Goal: Contribute content: Add original content to the website for others to see

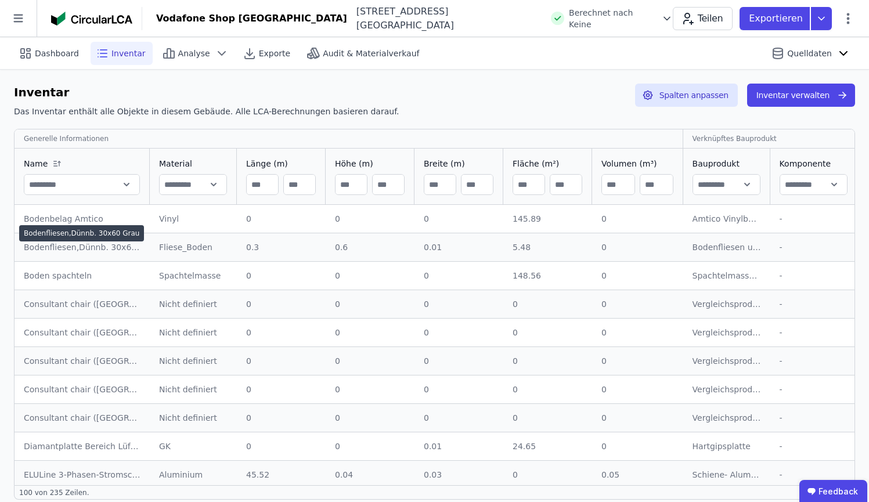
click at [124, 242] on div "Bodenfliesen,Dünnb. 30x60 Grau" at bounding box center [82, 248] width 117 height 12
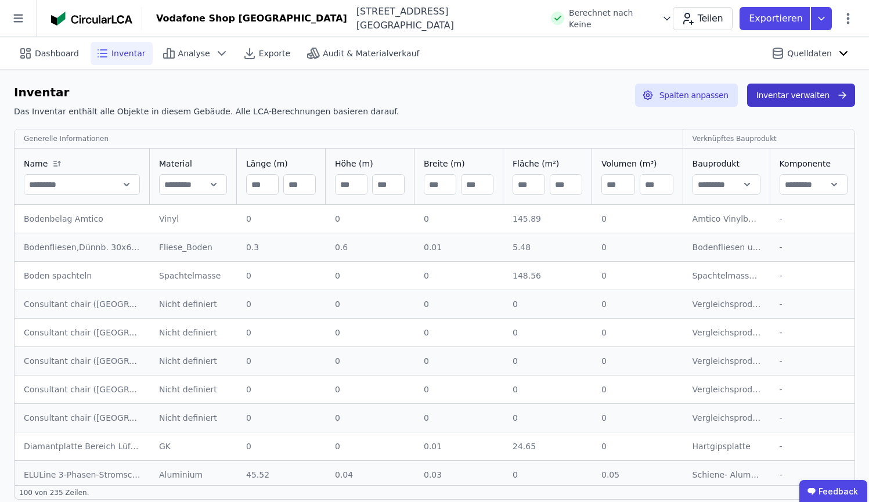
click at [838, 106] on button "Inventar verwalten" at bounding box center [801, 95] width 108 height 23
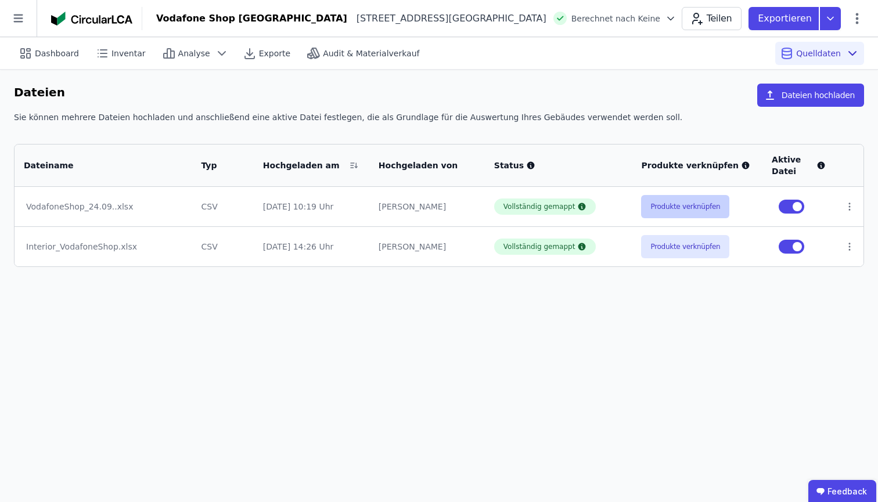
click at [698, 211] on button "Produkte verknüpfen" at bounding box center [685, 206] width 88 height 23
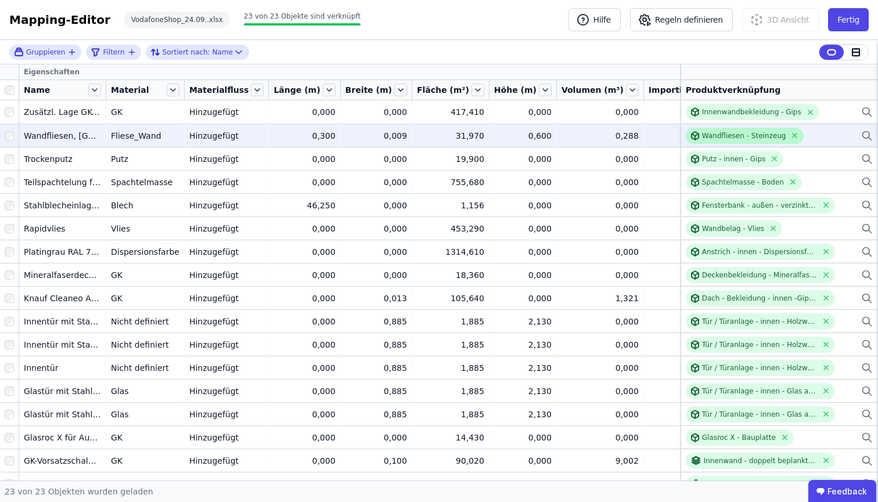
click at [764, 134] on div "Wandfliesen - Steinzeug" at bounding box center [744, 135] width 84 height 9
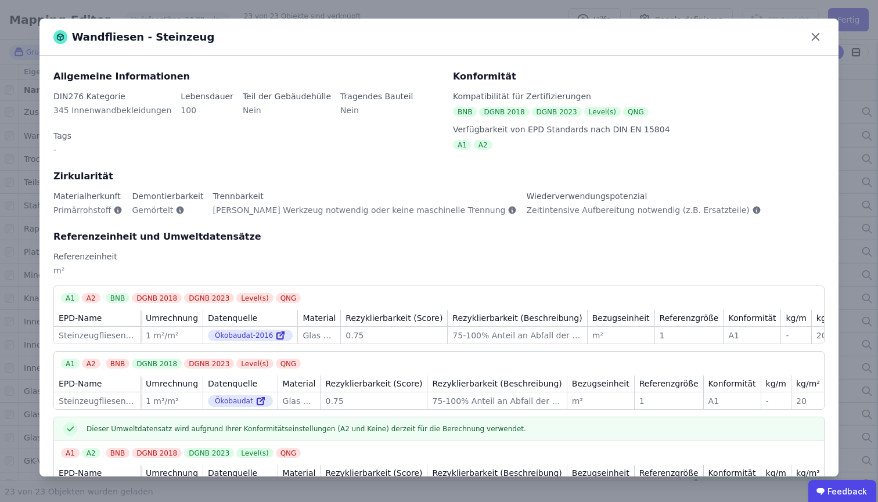
scroll to position [85, 0]
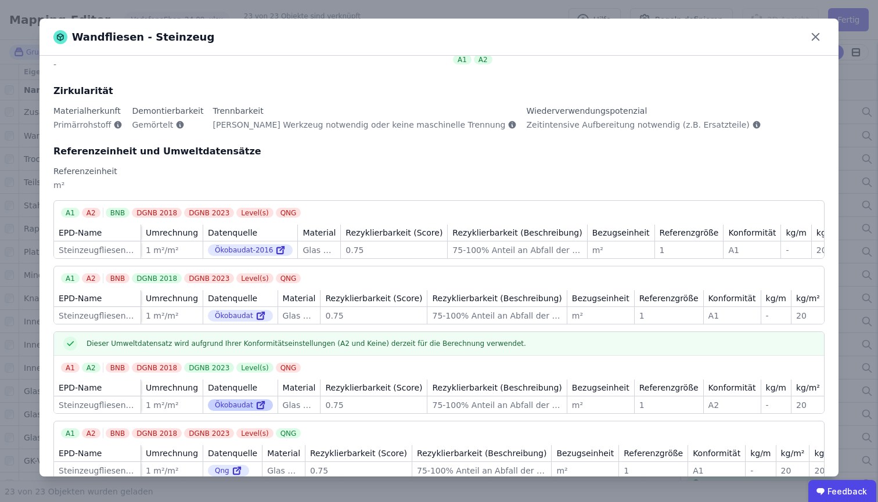
click at [237, 400] on div "Ökobaudat" at bounding box center [240, 406] width 65 height 12
click at [260, 398] on icon at bounding box center [261, 405] width 10 height 14
click at [810, 36] on icon at bounding box center [816, 37] width 18 height 18
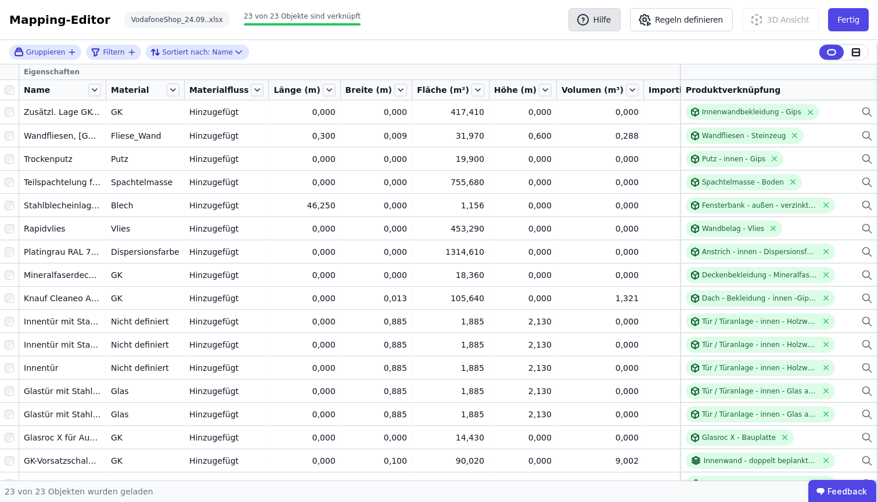
click at [602, 18] on button "Hilfe" at bounding box center [595, 19] width 52 height 23
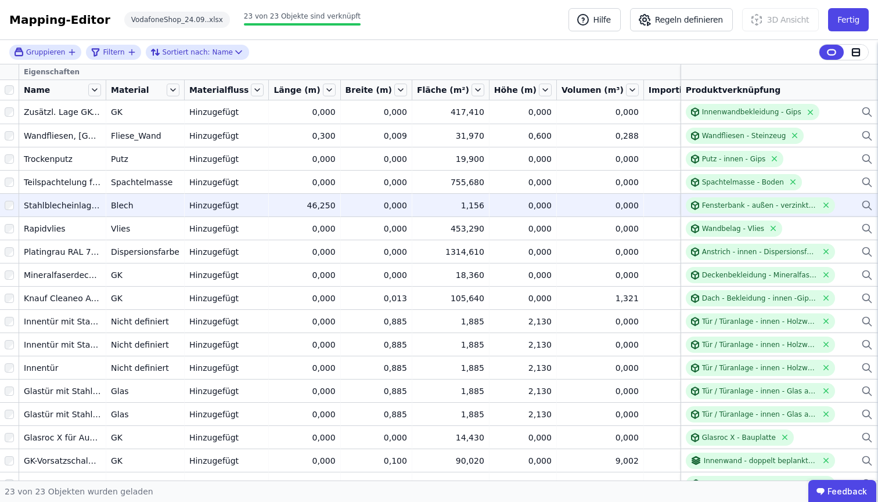
click at [348, 193] on td "0,000 0,000" at bounding box center [376, 204] width 71 height 23
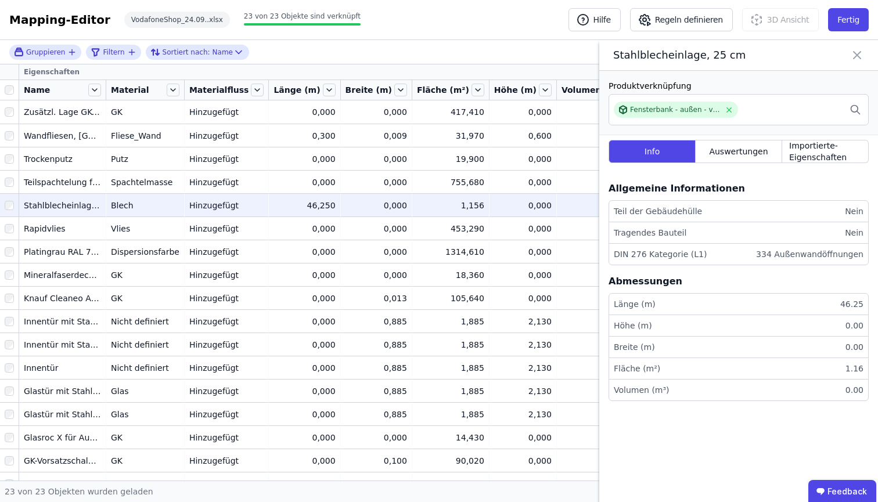
click at [857, 55] on icon at bounding box center [857, 55] width 7 height 7
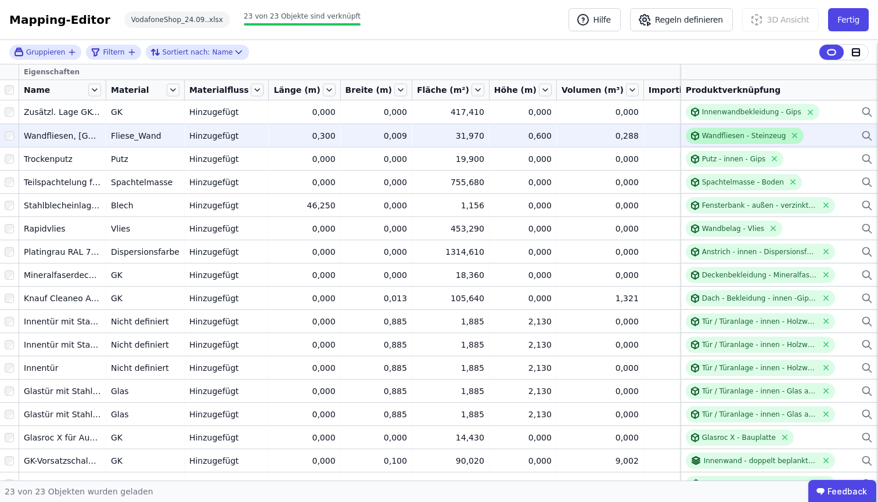
click at [738, 143] on div "Wandfliesen - Steinzeug" at bounding box center [745, 136] width 118 height 16
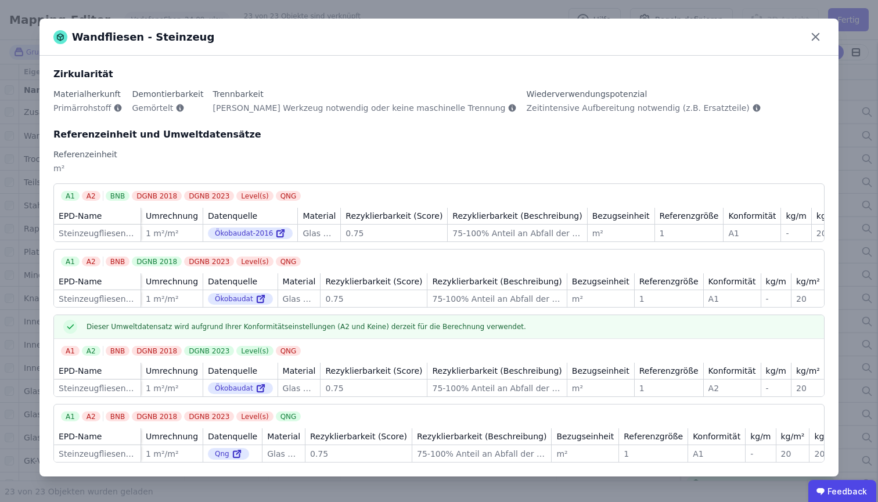
scroll to position [101, 0]
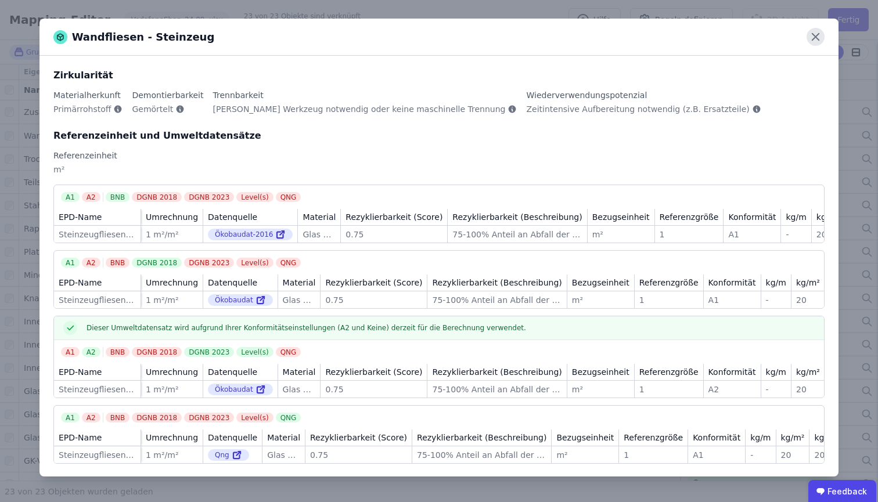
click at [815, 40] on icon at bounding box center [816, 37] width 18 height 18
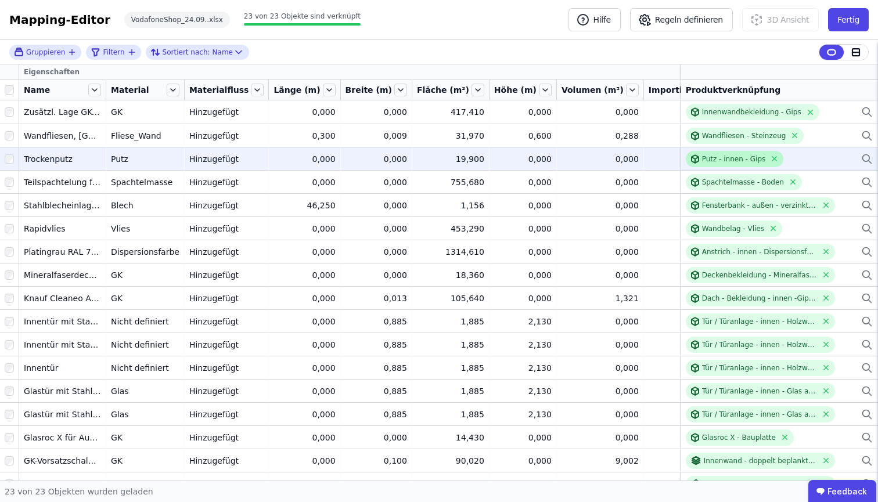
click at [739, 159] on div "Putz - innen - Gips" at bounding box center [734, 158] width 64 height 9
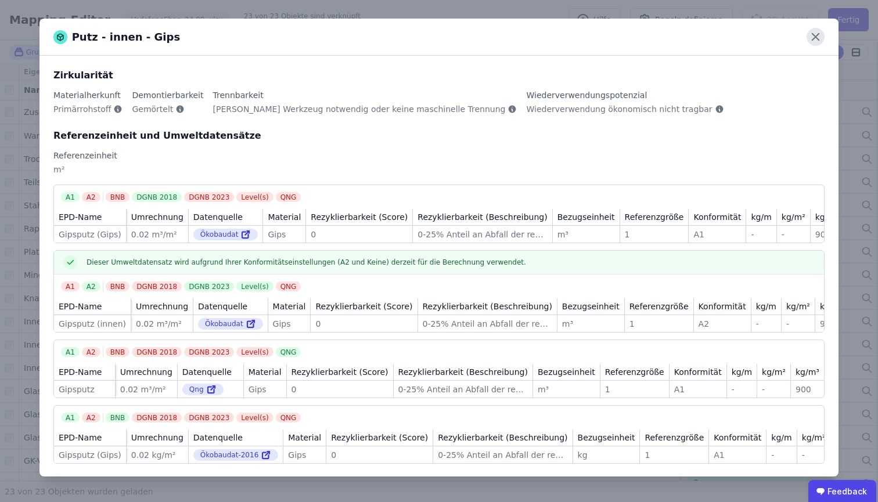
click at [814, 31] on icon at bounding box center [816, 37] width 18 height 18
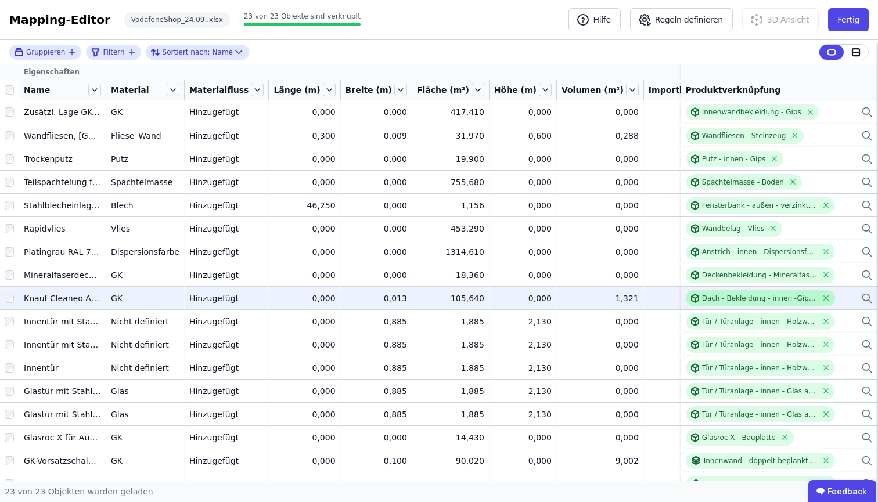
click at [745, 299] on div "Dach - Bekleidung - innen -Gipskarton Lochplatte" at bounding box center [760, 298] width 116 height 9
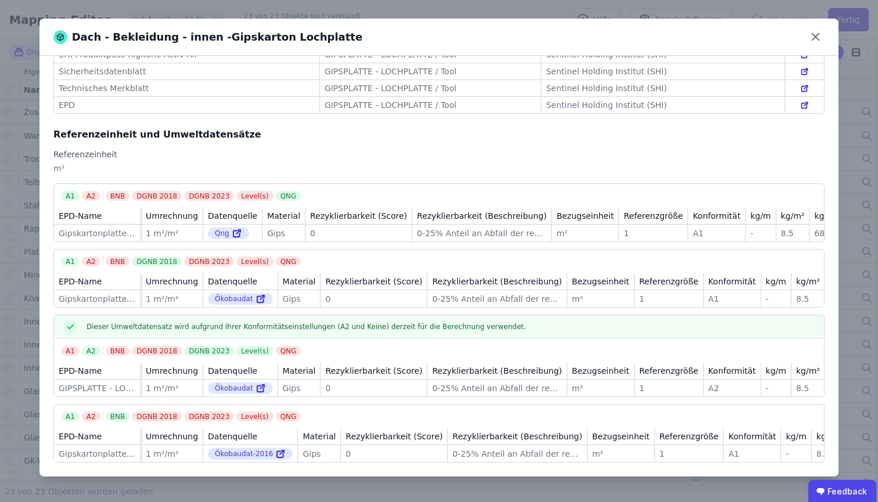
scroll to position [0, 0]
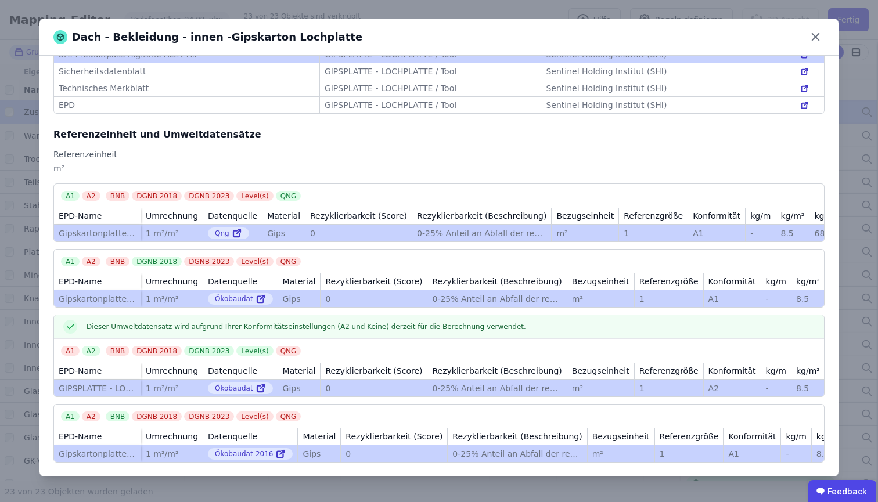
drag, startPoint x: 145, startPoint y: 378, endPoint x: 184, endPoint y: 386, distance: 39.9
click at [184, 386] on td "1 m²/m² 1 m²/m²" at bounding box center [172, 388] width 62 height 17
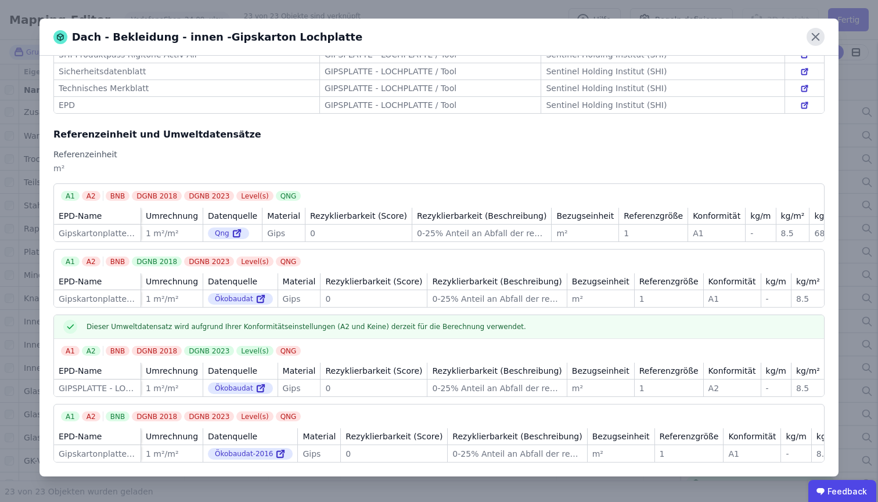
click at [814, 37] on icon at bounding box center [816, 37] width 18 height 18
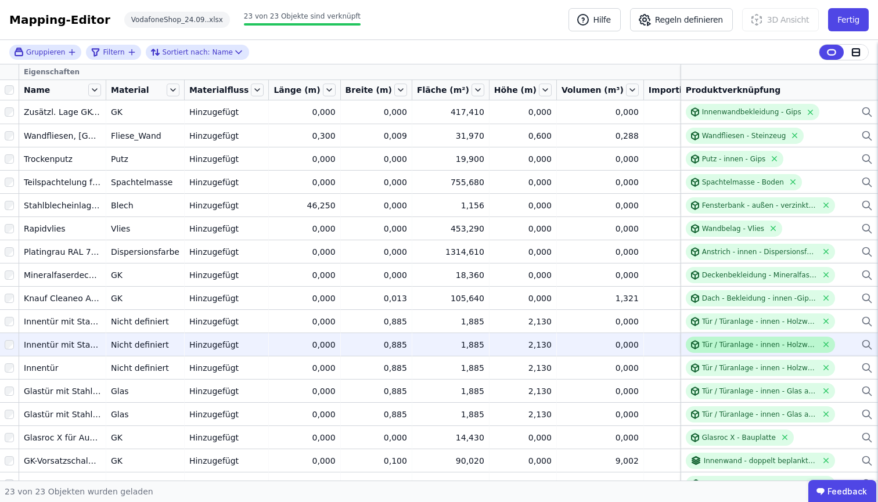
click at [727, 352] on div "Tür / Türanlage - innen - Holzwerkstoff allgemein" at bounding box center [761, 345] width 150 height 16
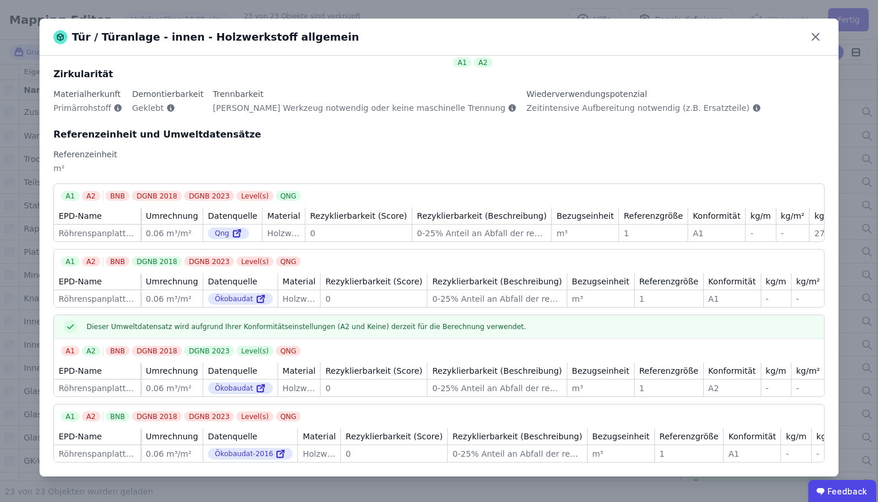
scroll to position [101, 0]
click at [818, 36] on icon at bounding box center [816, 37] width 18 height 18
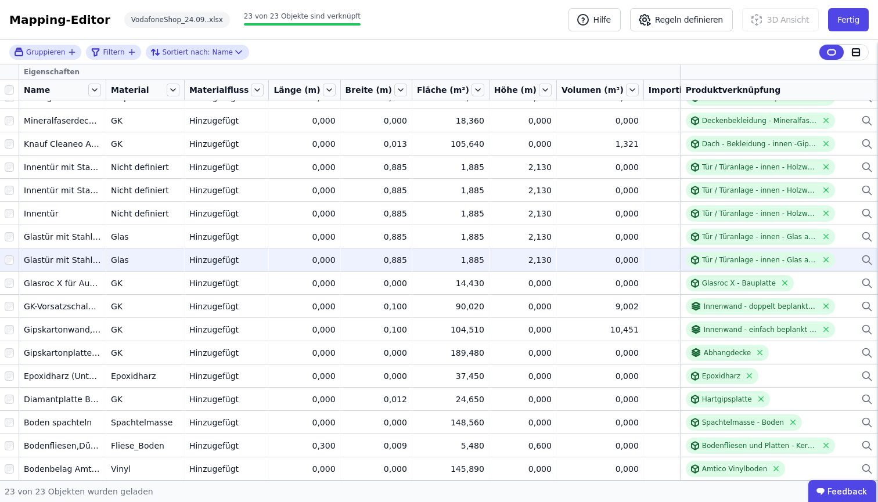
scroll to position [163, 0]
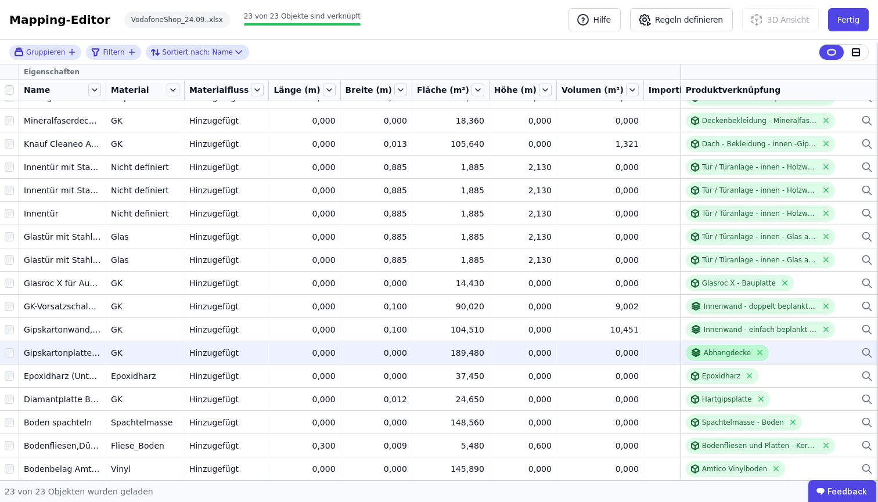
click at [721, 351] on div "Abhangdecke" at bounding box center [728, 353] width 84 height 16
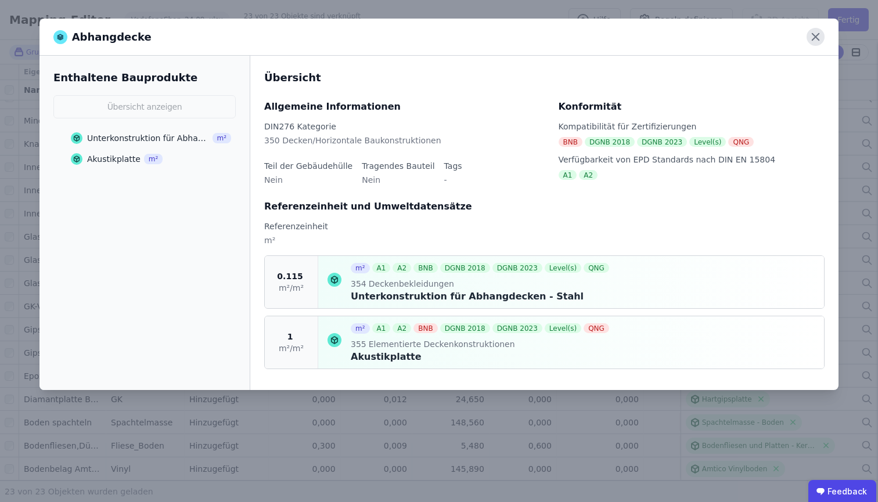
click at [820, 33] on icon at bounding box center [816, 37] width 18 height 18
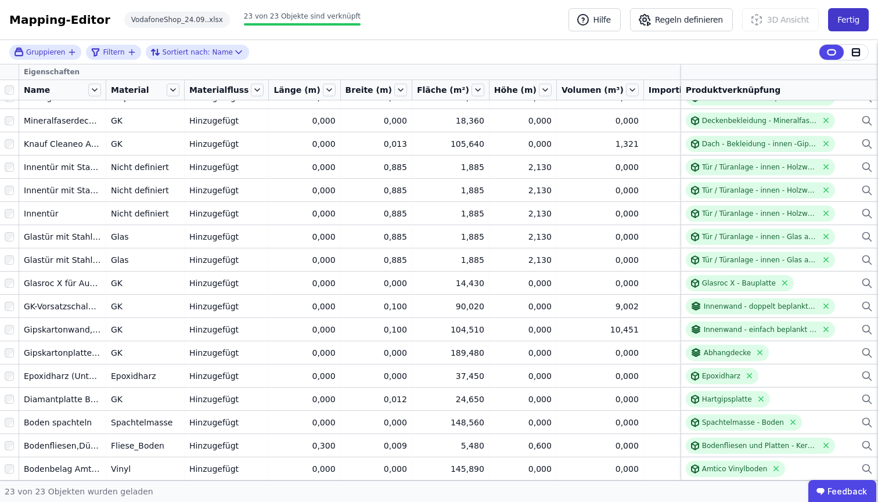
click at [857, 16] on button "Fertig" at bounding box center [848, 19] width 41 height 23
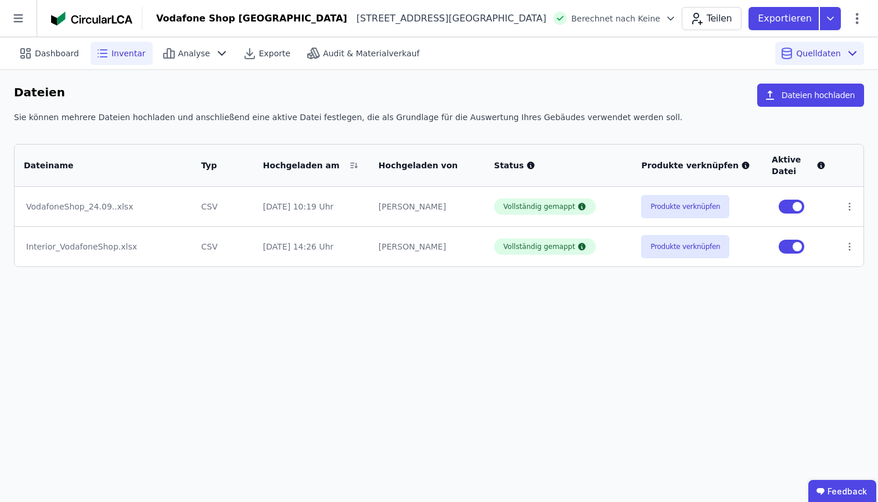
click at [129, 56] on span "Inventar" at bounding box center [129, 54] width 34 height 12
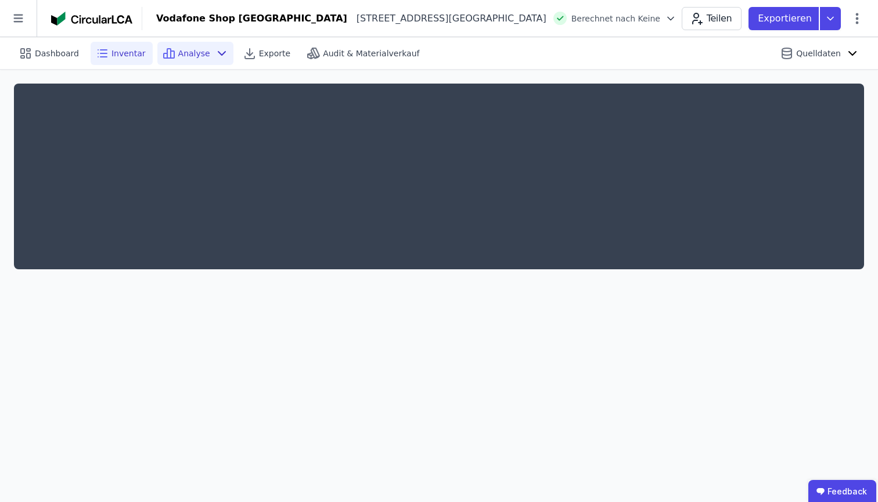
click at [188, 55] on span "Analyse" at bounding box center [194, 54] width 32 height 12
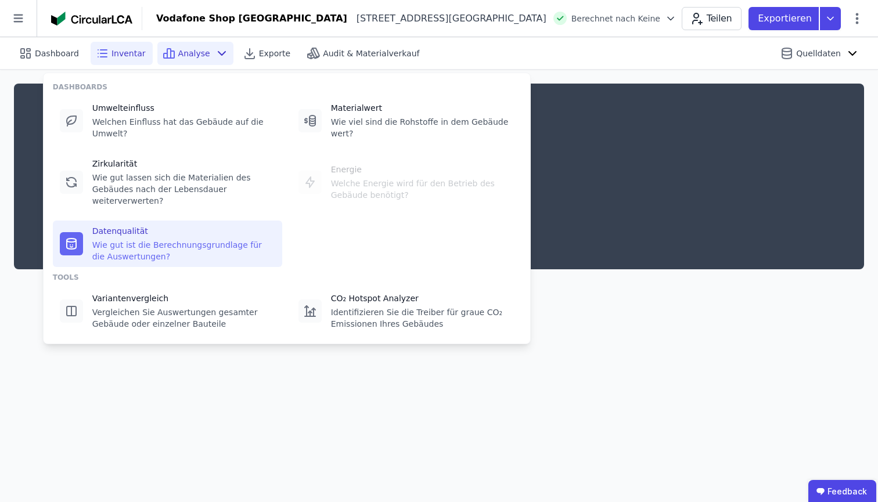
click at [154, 242] on div "Wie gut ist die Berechnungsgrundlage für die Auswertungen?" at bounding box center [183, 250] width 183 height 23
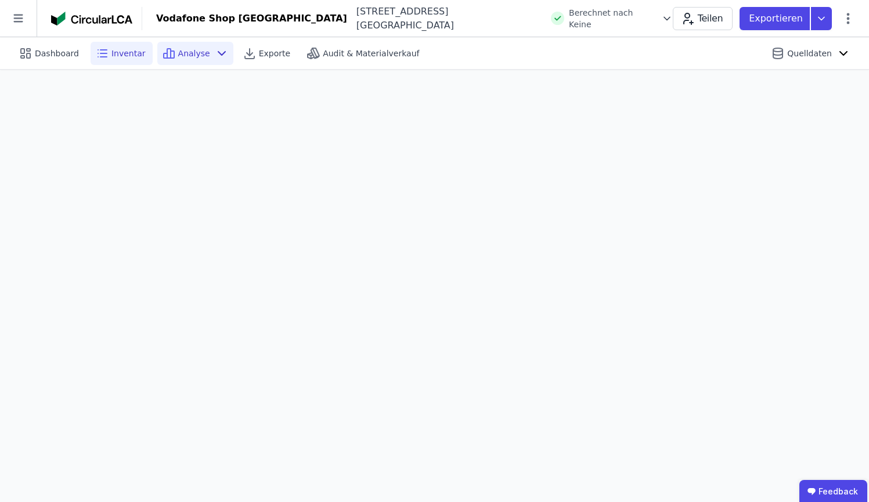
click at [102, 48] on icon at bounding box center [102, 53] width 14 height 14
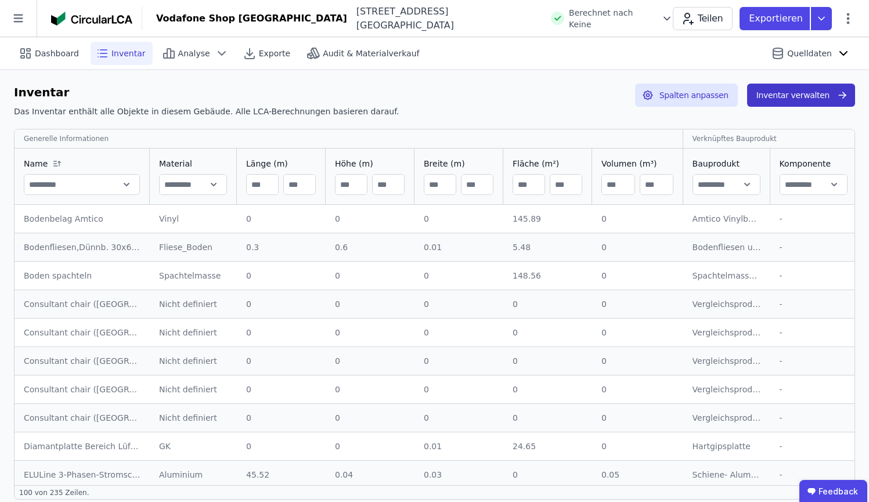
click at [820, 86] on button "Inventar verwalten" at bounding box center [801, 95] width 108 height 23
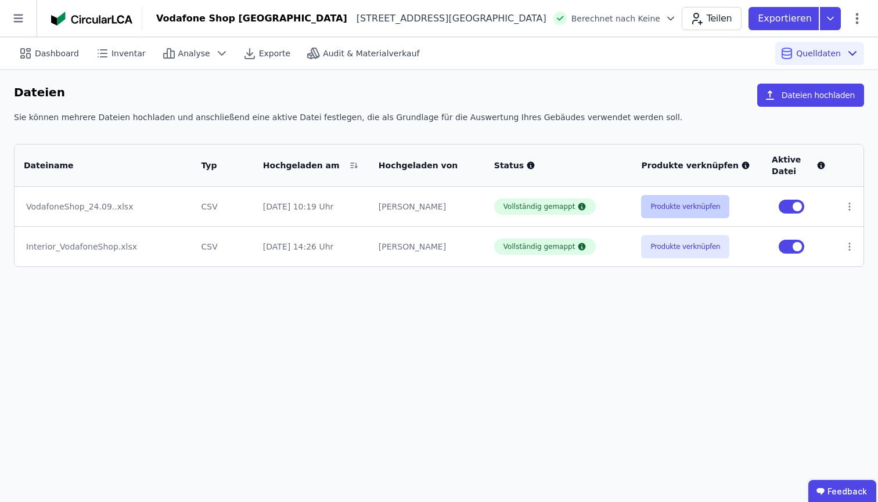
click at [693, 210] on button "Produkte verknüpfen" at bounding box center [685, 206] width 88 height 23
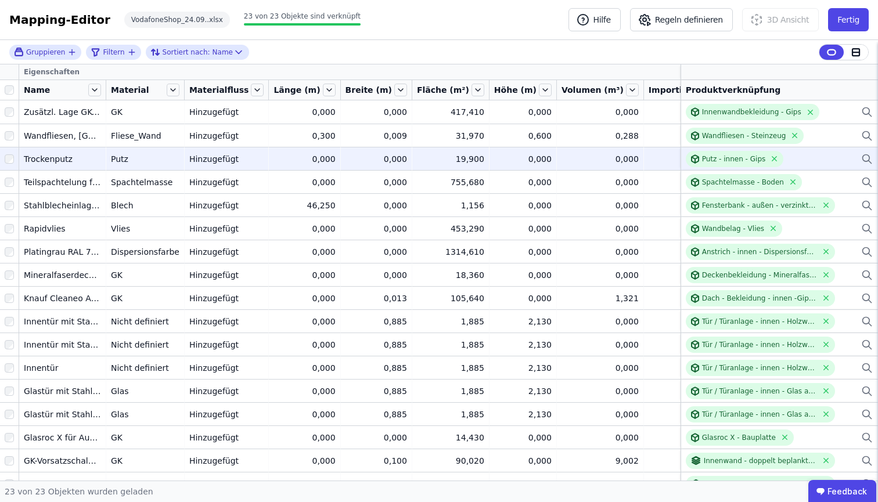
click at [862, 159] on icon at bounding box center [867, 159] width 12 height 14
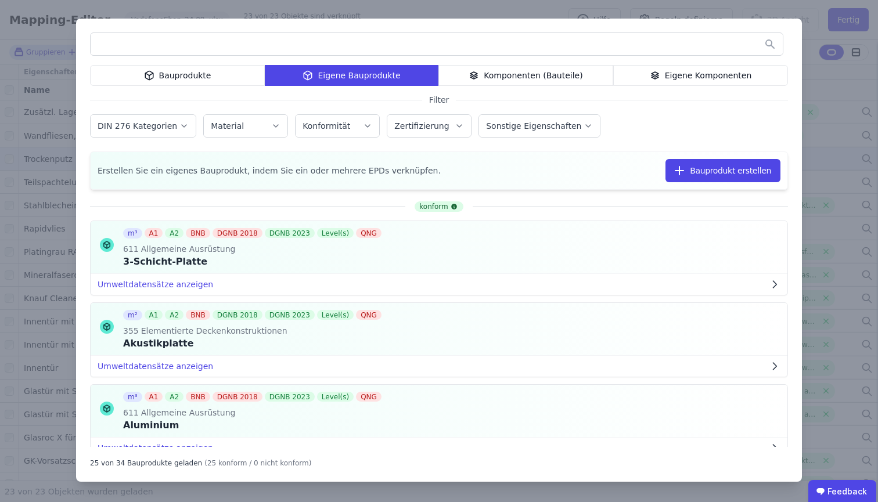
click at [216, 71] on div "Bauprodukte" at bounding box center [177, 75] width 175 height 21
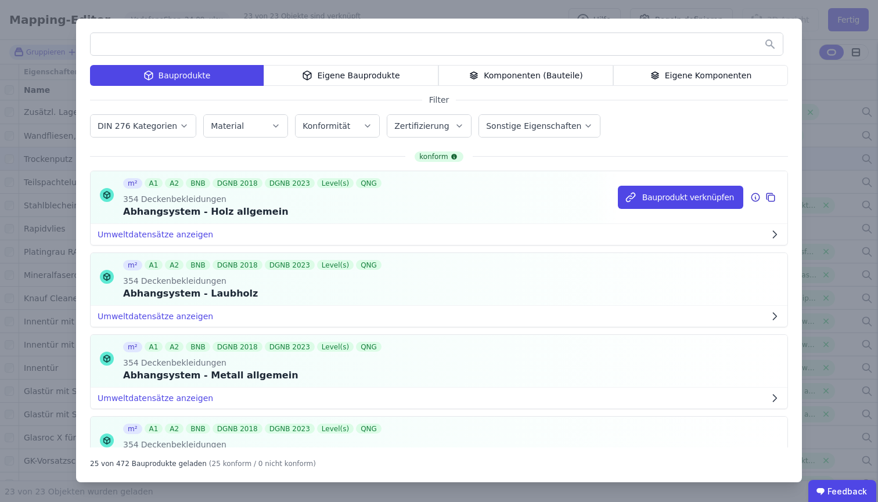
click at [766, 194] on icon at bounding box center [770, 198] width 10 height 14
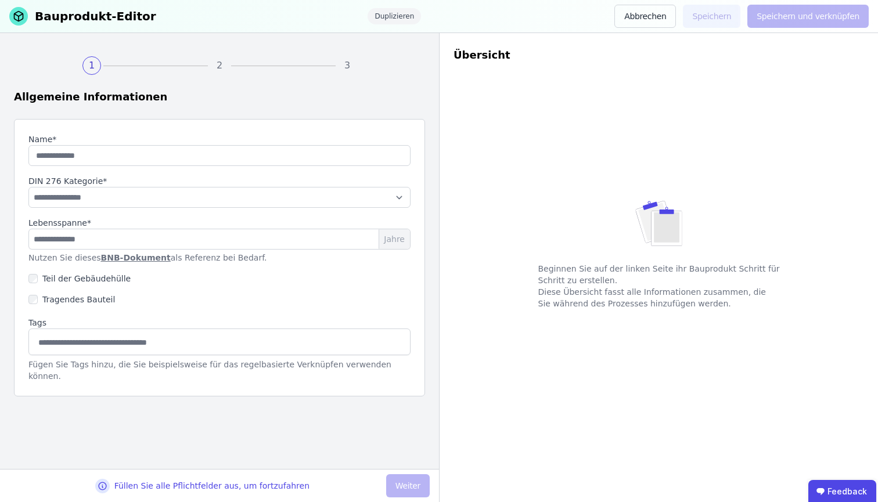
type input "**********"
type input "**"
select select "**********"
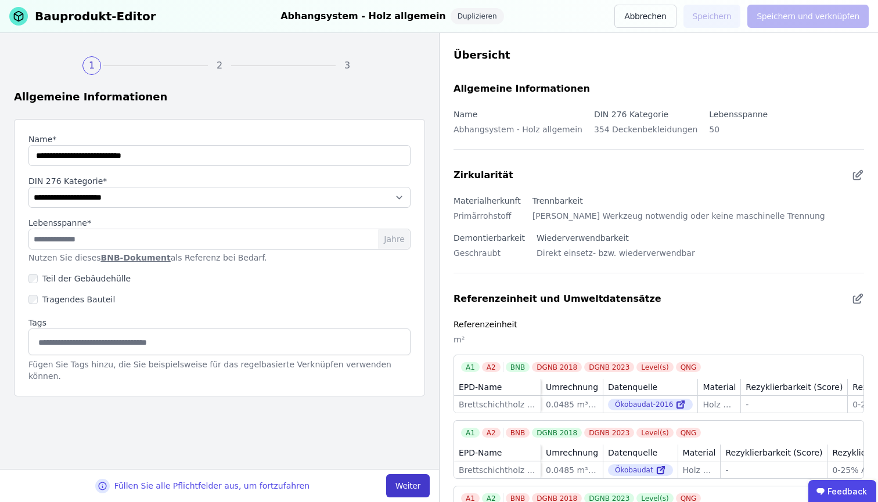
click at [413, 488] on button "Weiter" at bounding box center [408, 486] width 44 height 23
select select "**********"
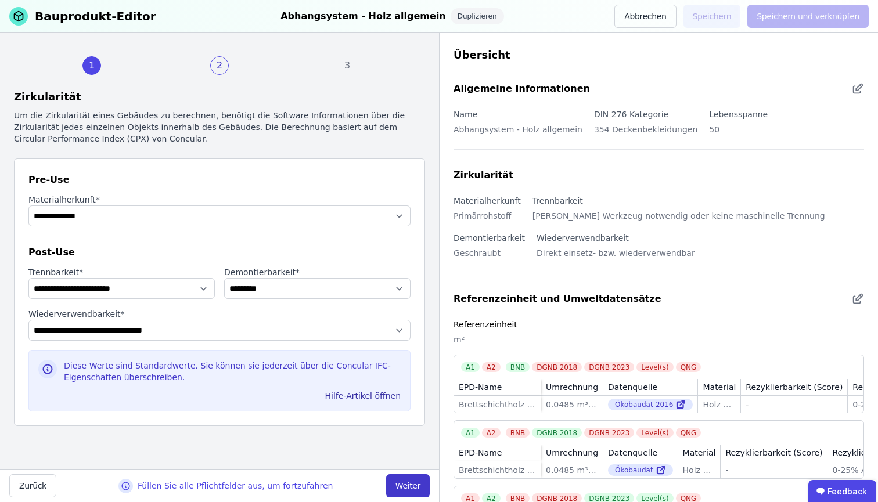
click at [413, 488] on button "Weiter" at bounding box center [408, 486] width 44 height 23
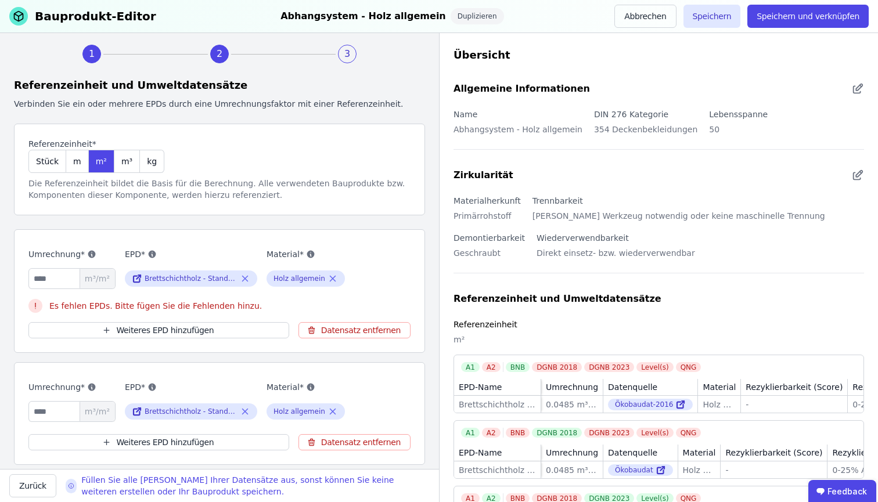
scroll to position [19, 0]
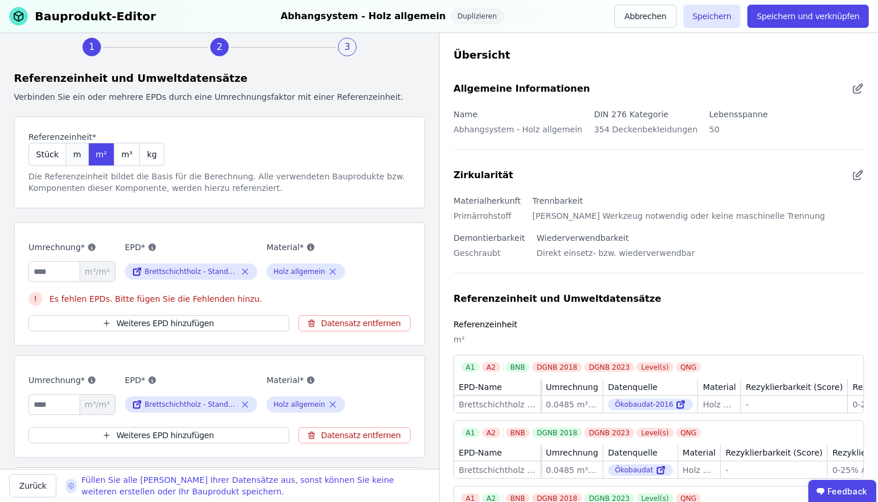
click at [74, 150] on span "m" at bounding box center [77, 155] width 8 height 12
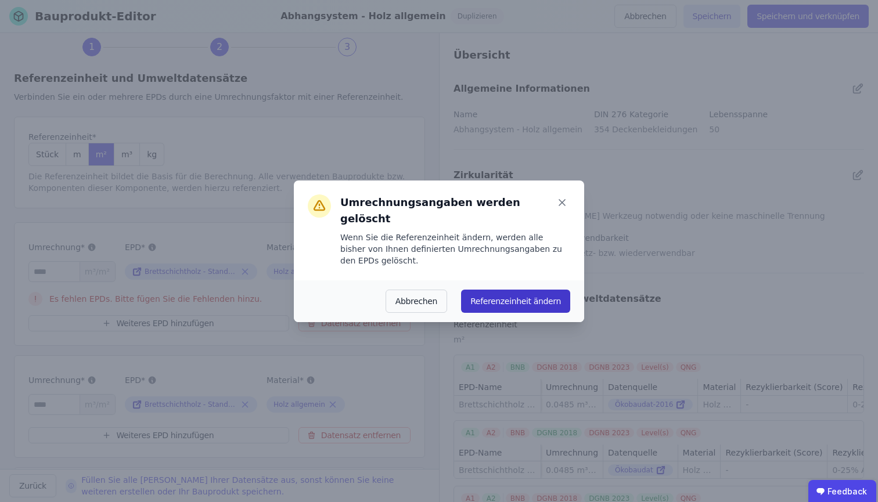
click at [493, 296] on button "Referenzeinheit ändern" at bounding box center [515, 301] width 109 height 23
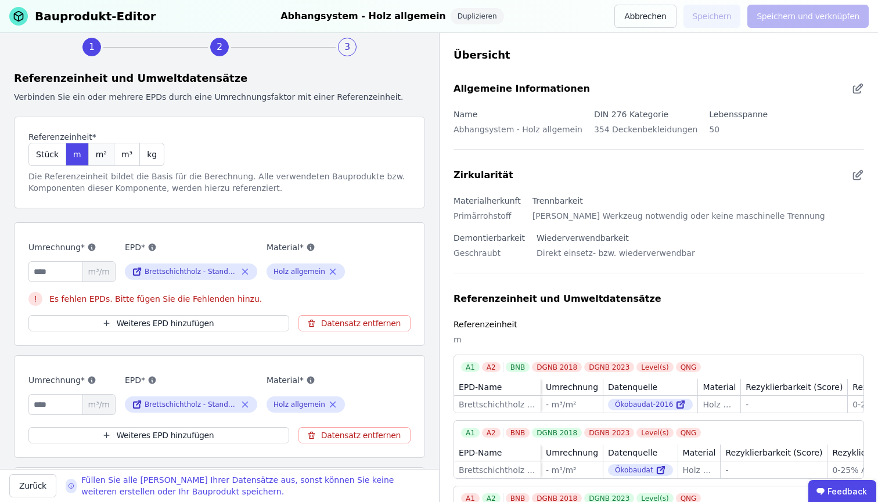
click at [106, 146] on div "m²" at bounding box center [102, 154] width 26 height 23
click at [120, 147] on div "m³" at bounding box center [127, 154] width 26 height 23
click at [147, 149] on span "kg" at bounding box center [152, 155] width 10 height 12
click at [128, 150] on div "m³" at bounding box center [127, 154] width 26 height 23
click at [116, 150] on div "m³" at bounding box center [127, 154] width 26 height 23
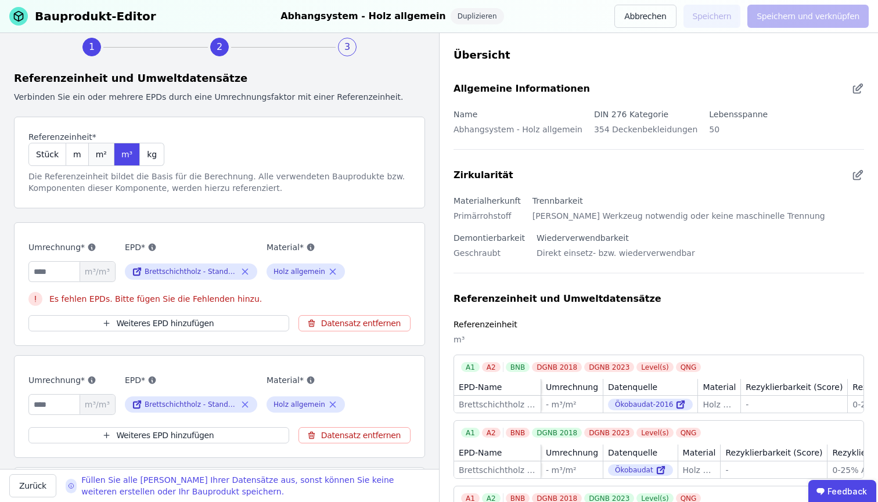
click at [96, 153] on span "m²" at bounding box center [101, 155] width 11 height 12
click at [75, 153] on span "m" at bounding box center [77, 155] width 8 height 12
